Goal: Navigation & Orientation: Find specific page/section

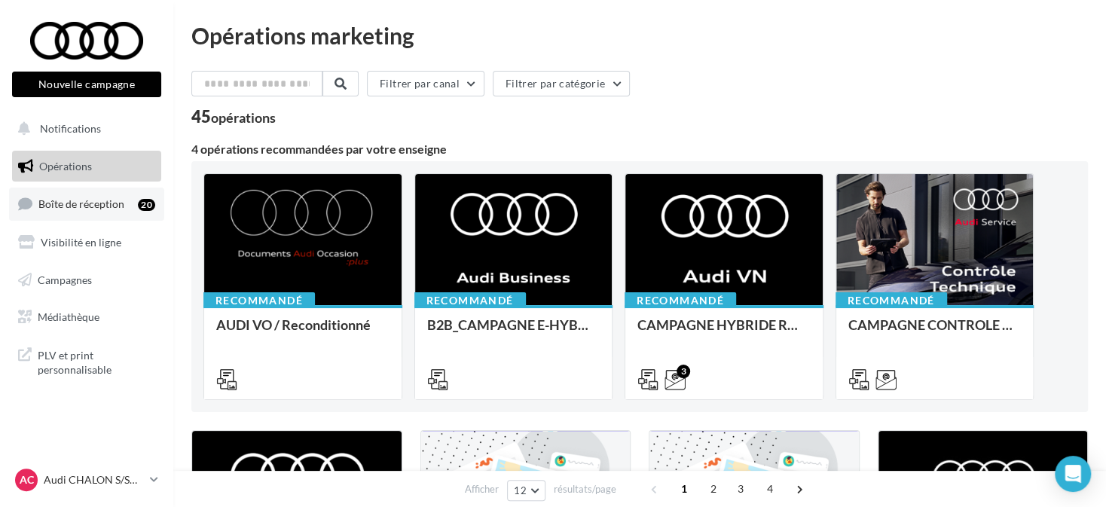
click at [112, 218] on link "Boîte de réception 20" at bounding box center [86, 204] width 155 height 32
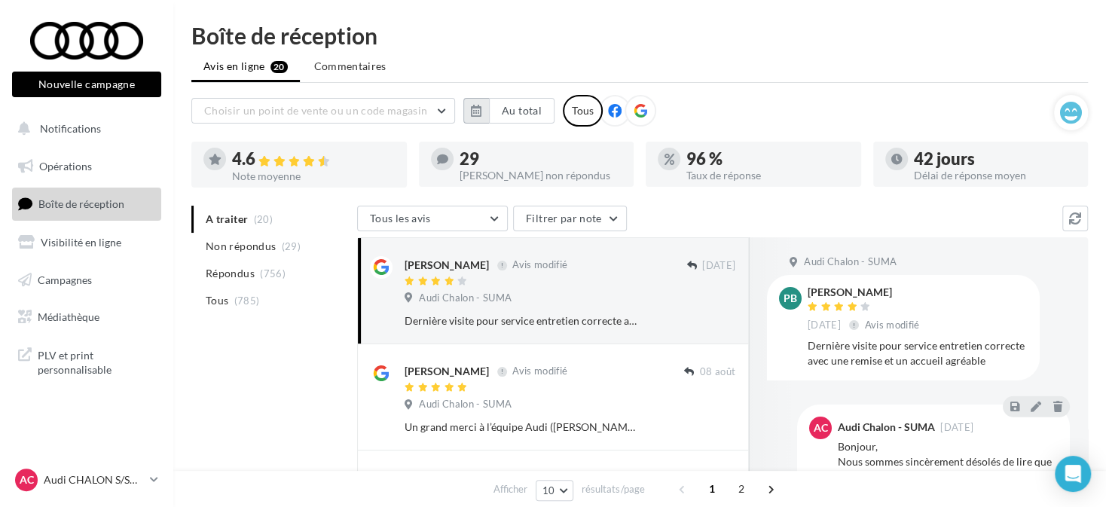
click at [477, 110] on icon "button" at bounding box center [476, 111] width 11 height 12
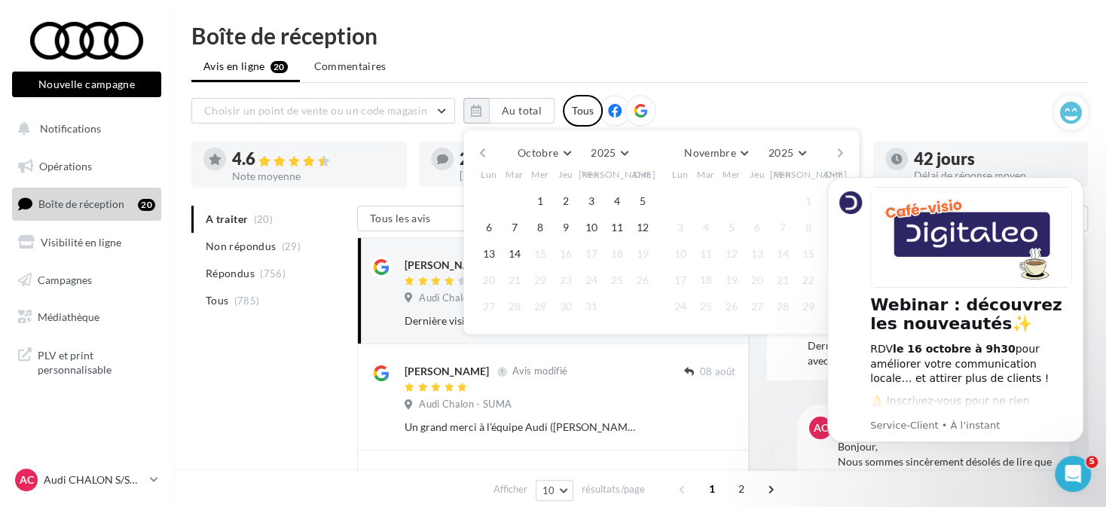
click at [476, 148] on button "button" at bounding box center [482, 152] width 13 height 21
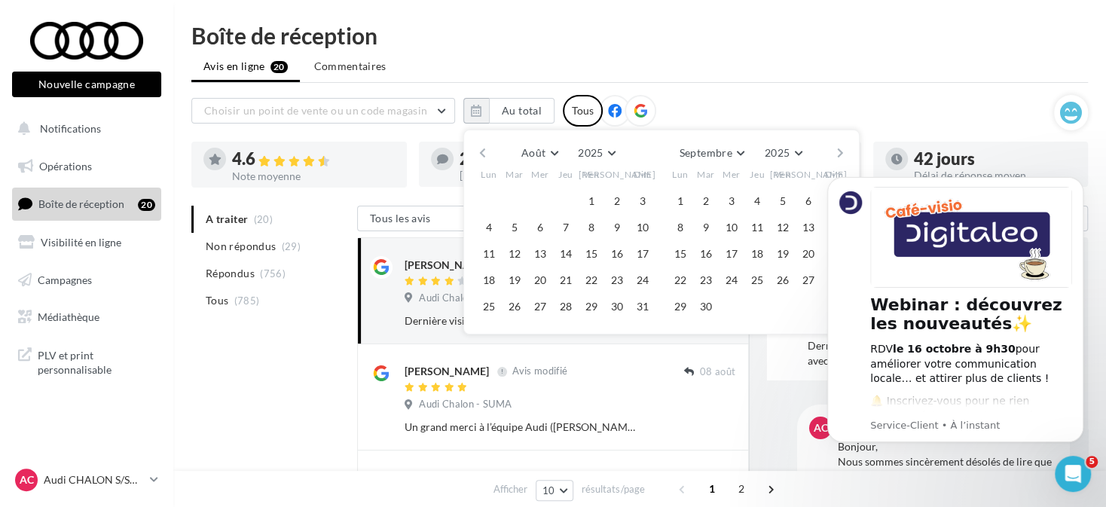
click at [476, 148] on button "button" at bounding box center [482, 152] width 13 height 21
click at [514, 203] on button "1" at bounding box center [514, 201] width 23 height 23
click at [838, 152] on button "button" at bounding box center [840, 152] width 13 height 21
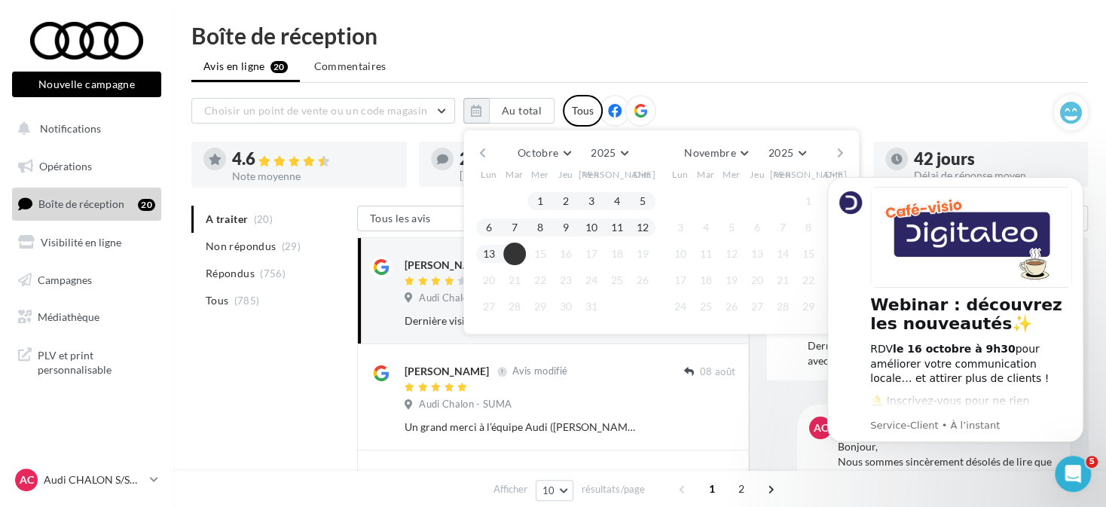
click at [522, 255] on button "14" at bounding box center [514, 254] width 23 height 23
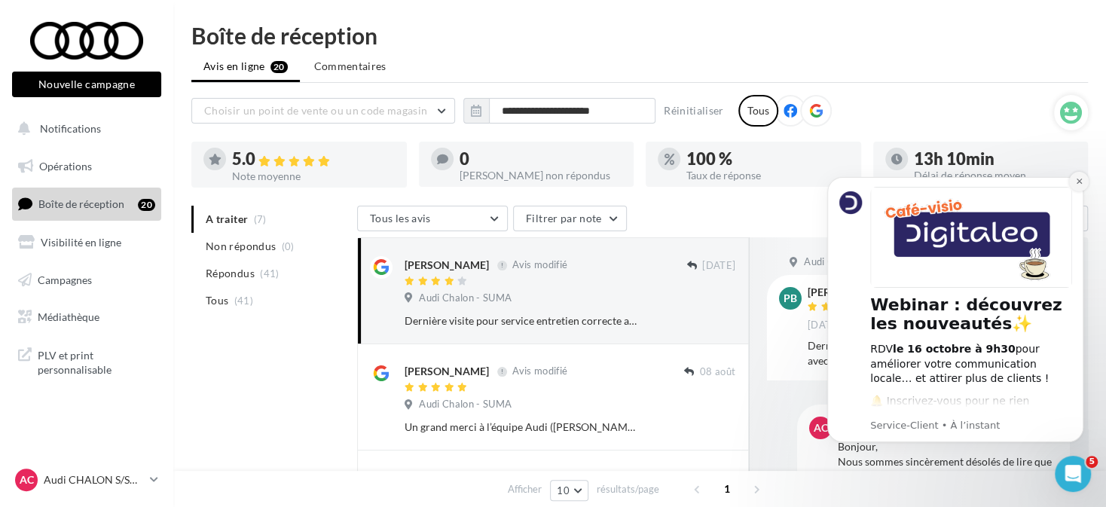
click at [1079, 175] on button "Dismiss notification" at bounding box center [1079, 182] width 20 height 20
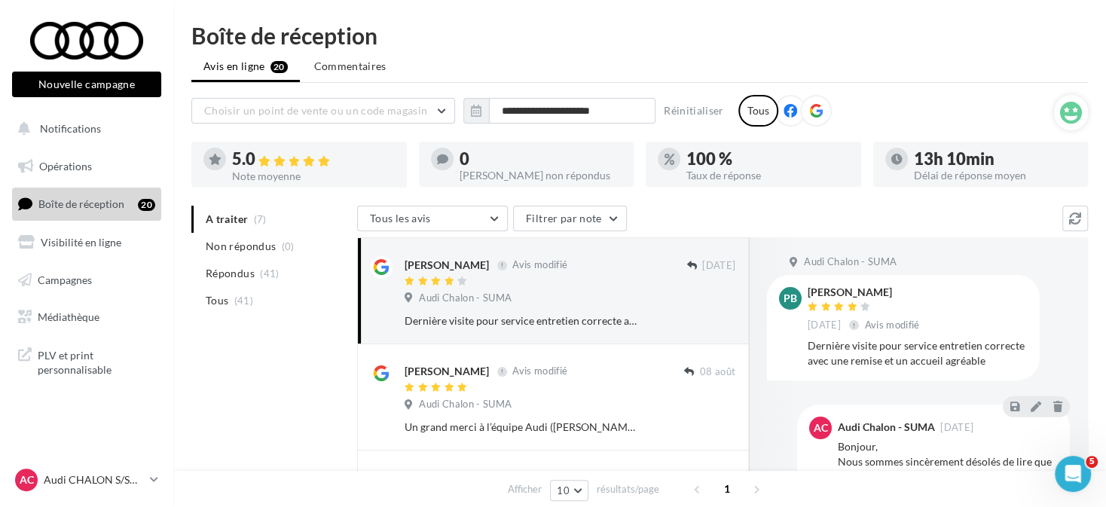
drag, startPoint x: 101, startPoint y: 459, endPoint x: 130, endPoint y: 435, distance: 38.0
click at [102, 458] on nav "Nouvelle campagne Nouvelle campagne Notifications Opérations Boîte de réception…" at bounding box center [86, 253] width 173 height 507
click at [142, 467] on link "AC Audi CHALON S/SAONE audi-chal-dup" at bounding box center [86, 480] width 149 height 29
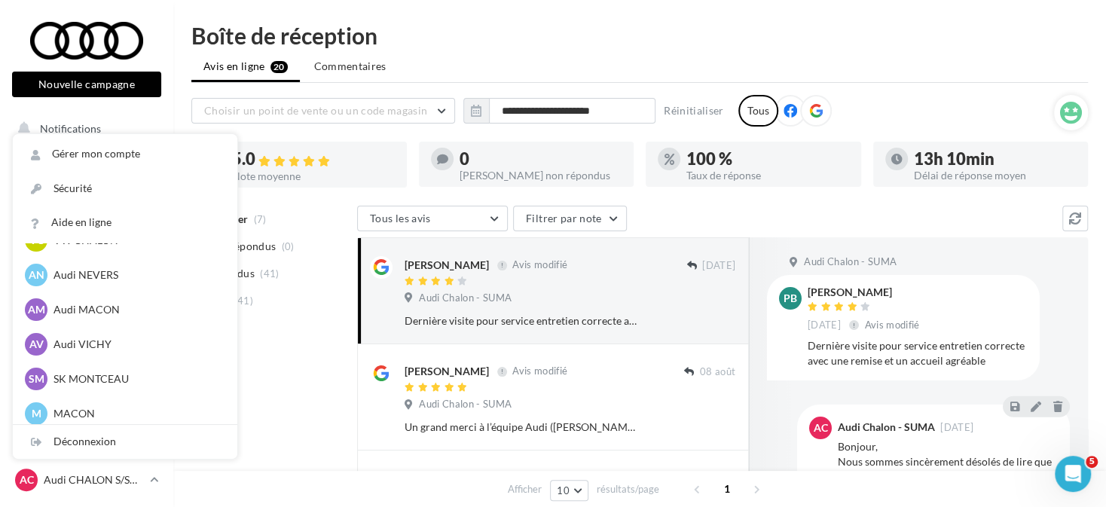
scroll to position [754, 0]
click at [138, 280] on p "Audi NEVERS" at bounding box center [137, 277] width 166 height 15
